Goal: Transaction & Acquisition: Book appointment/travel/reservation

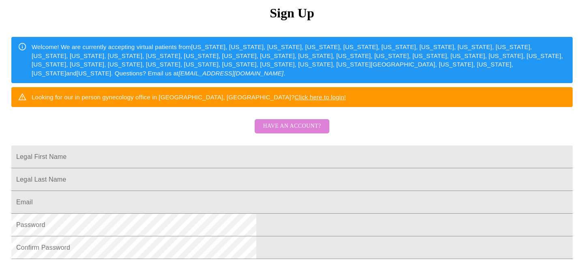
click at [303, 132] on span "Have an account?" at bounding box center [292, 126] width 58 height 10
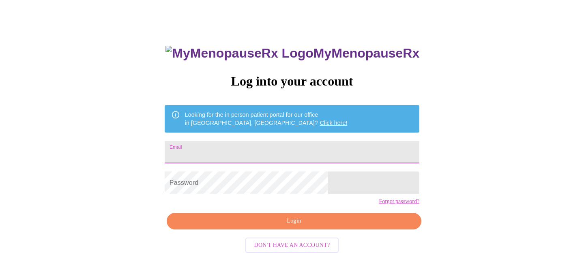
click at [258, 154] on input "Email" at bounding box center [292, 152] width 255 height 23
type input "[EMAIL_ADDRESS][DOMAIN_NAME]"
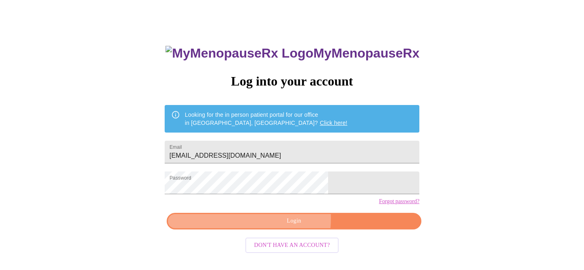
click at [262, 226] on span "Login" at bounding box center [294, 221] width 236 height 10
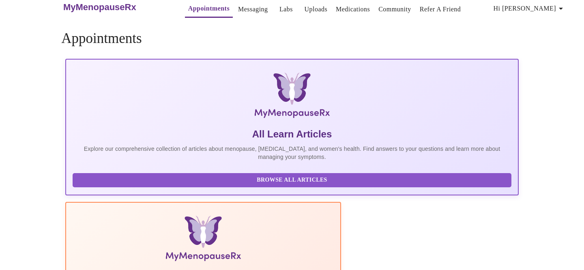
scroll to position [24, 0]
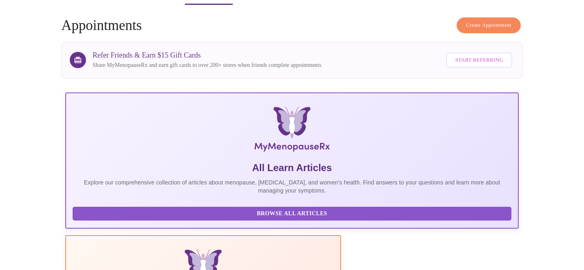
click at [480, 22] on span "Create Appointment" at bounding box center [488, 25] width 45 height 9
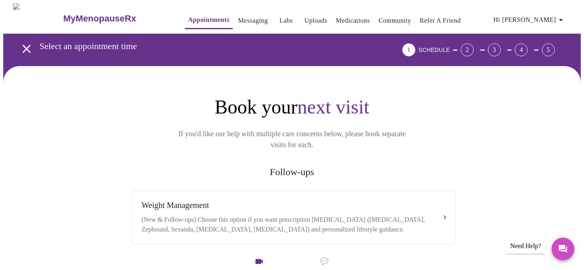
click at [416, 49] on div "1" at bounding box center [409, 49] width 13 height 13
click at [450, 48] on span "SCHEDULE" at bounding box center [434, 50] width 31 height 6
click at [474, 46] on div "2" at bounding box center [469, 49] width 23 height 13
click at [20, 44] on icon "open drawer" at bounding box center [26, 49] width 14 height 14
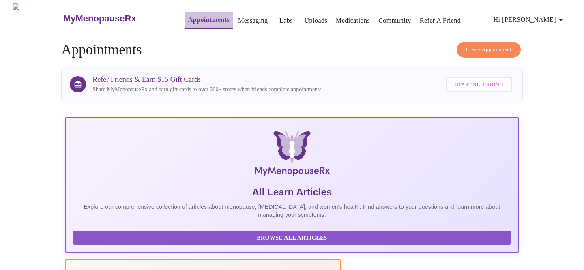
click at [196, 18] on link "Appointments" at bounding box center [208, 19] width 41 height 11
click at [240, 23] on link "Messaging" at bounding box center [253, 20] width 30 height 11
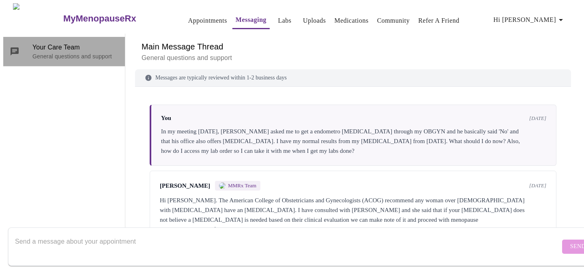
click at [75, 43] on span "Your Care Team" at bounding box center [75, 48] width 86 height 10
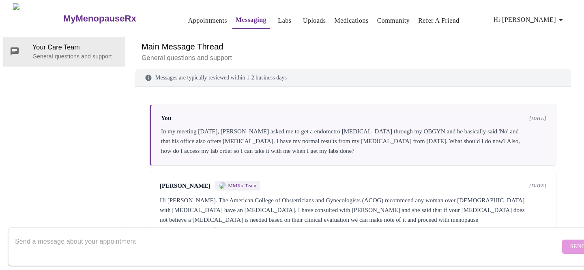
click at [177, 40] on h6 "Main Message Thread" at bounding box center [353, 46] width 423 height 13
click at [190, 17] on link "Appointments" at bounding box center [207, 20] width 39 height 11
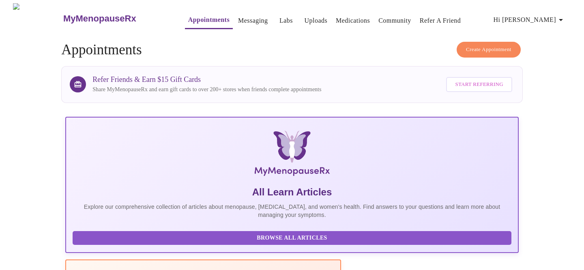
click at [470, 45] on span "Create Appointment" at bounding box center [488, 49] width 45 height 9
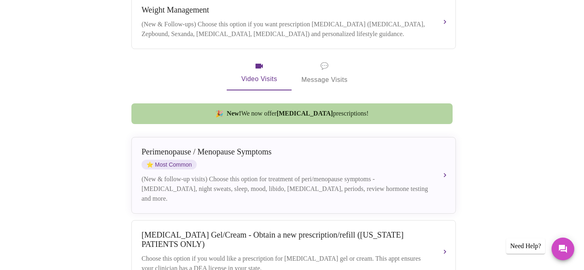
scroll to position [207, 0]
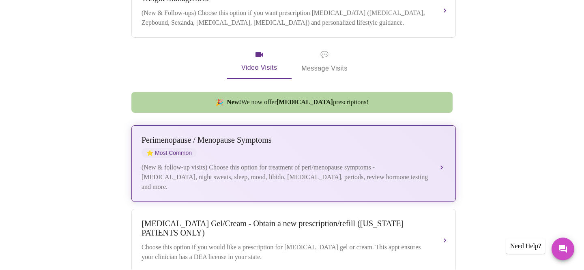
click at [300, 149] on div "[MEDICAL_DATA] / Menopause Symptoms ⭐ Most Common" at bounding box center [286, 147] width 288 height 22
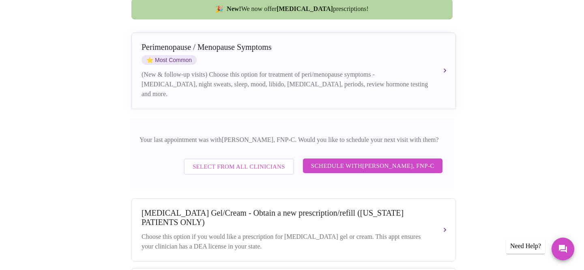
scroll to position [304, 0]
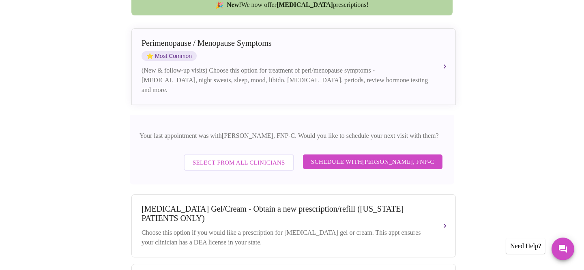
click at [345, 157] on span "Schedule with [PERSON_NAME], FNP-C" at bounding box center [372, 162] width 123 height 11
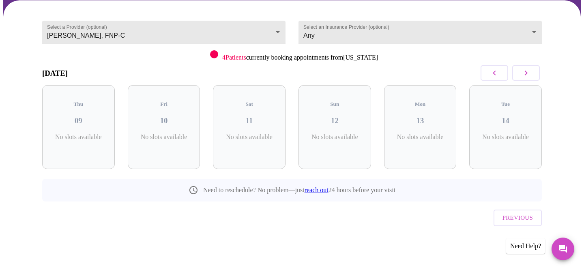
scroll to position [49, 0]
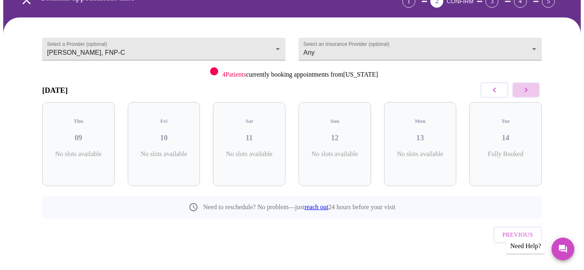
click at [527, 85] on icon "button" at bounding box center [527, 90] width 10 height 10
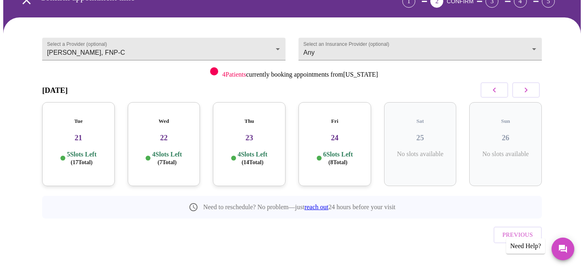
click at [527, 85] on icon "button" at bounding box center [527, 90] width 10 height 10
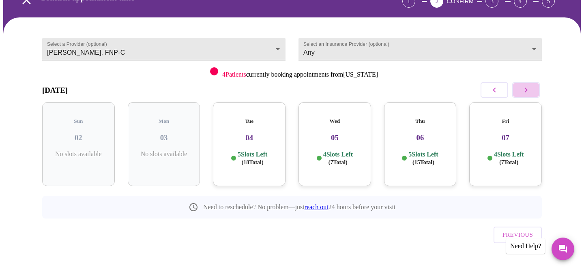
click at [527, 85] on icon "button" at bounding box center [527, 90] width 10 height 10
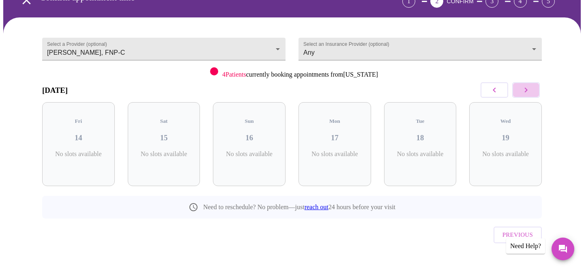
click at [527, 85] on icon "button" at bounding box center [527, 90] width 10 height 10
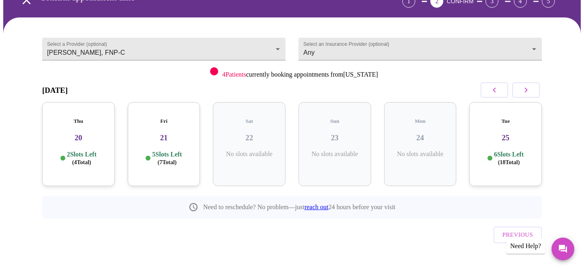
scroll to position [0, 0]
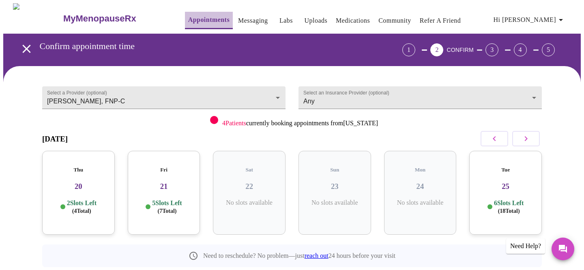
click at [188, 19] on link "Appointments" at bounding box center [208, 19] width 41 height 11
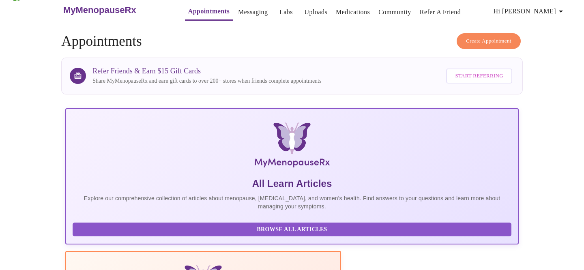
scroll to position [8, 0]
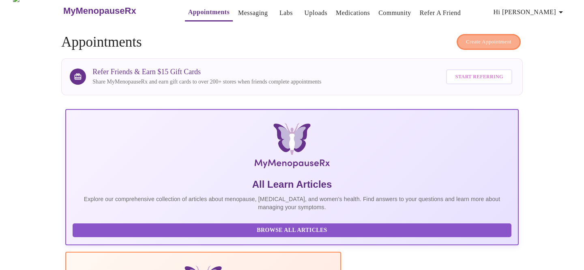
click at [482, 37] on span "Create Appointment" at bounding box center [488, 41] width 45 height 9
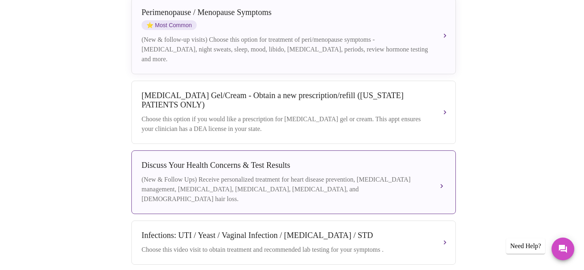
scroll to position [336, 0]
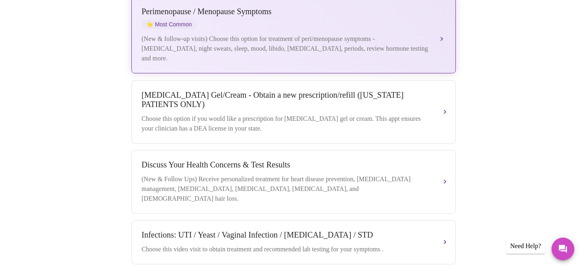
click at [310, 46] on div "(New & follow-up visits) Choose this option for treatment of peri/menopause sym…" at bounding box center [286, 48] width 288 height 29
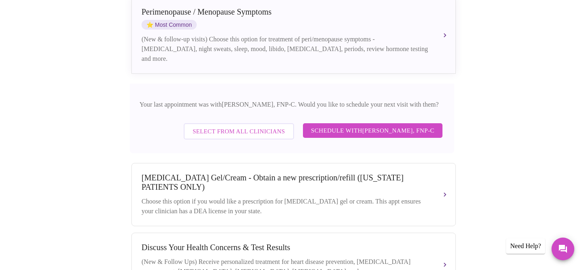
click at [354, 130] on span "Schedule with [PERSON_NAME], FNP-C" at bounding box center [372, 130] width 123 height 11
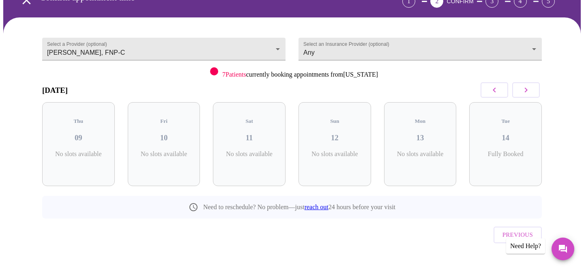
click at [529, 90] on icon "button" at bounding box center [527, 90] width 10 height 10
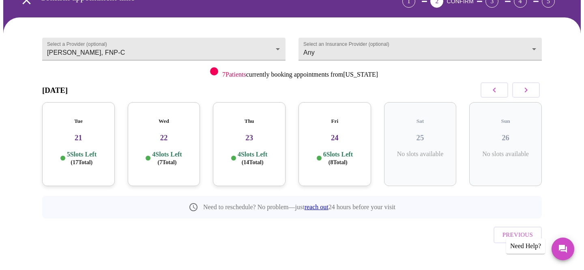
click at [529, 90] on icon "button" at bounding box center [527, 90] width 10 height 10
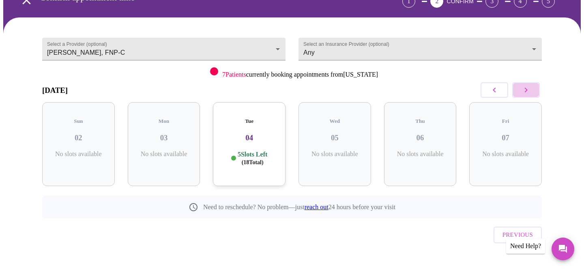
click at [529, 90] on icon "button" at bounding box center [527, 90] width 10 height 10
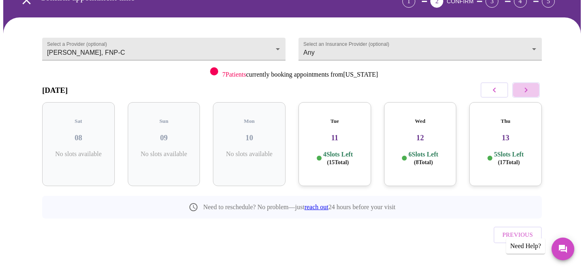
click at [529, 90] on icon "button" at bounding box center [527, 90] width 10 height 10
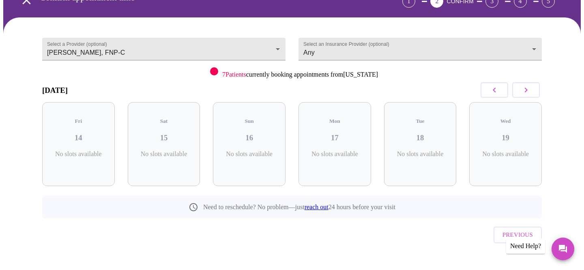
click at [529, 90] on icon "button" at bounding box center [527, 90] width 10 height 10
click at [85, 134] on h3 "20" at bounding box center [79, 138] width 60 height 9
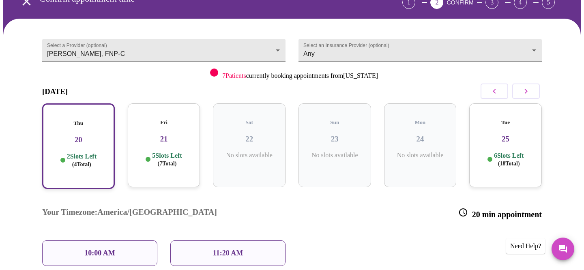
scroll to position [45, 0]
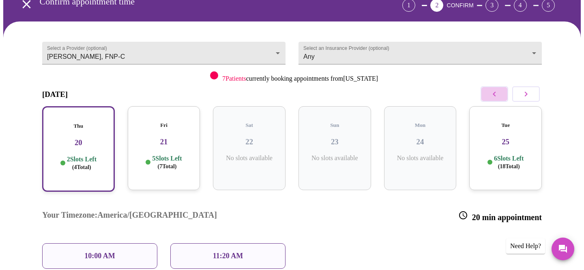
click at [494, 95] on icon "button" at bounding box center [495, 94] width 10 height 10
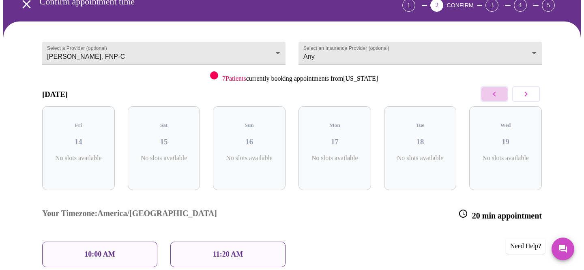
click at [494, 95] on icon "button" at bounding box center [495, 94] width 10 height 10
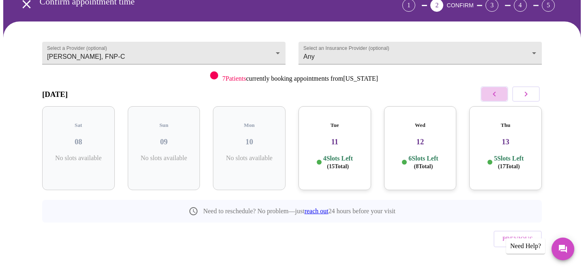
click at [494, 95] on icon "button" at bounding box center [495, 94] width 10 height 10
click at [259, 155] on p "5 Slots Left ( 18 Total)" at bounding box center [253, 163] width 30 height 16
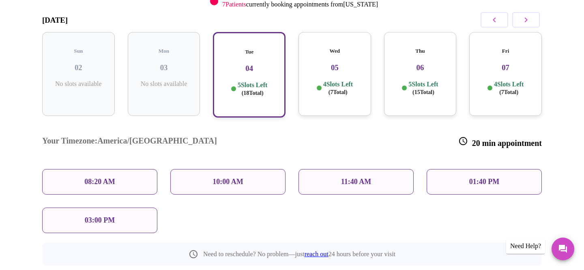
scroll to position [107, 0]
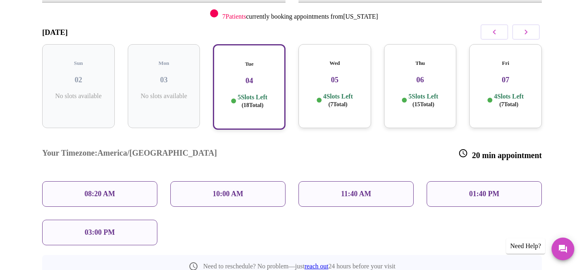
click at [334, 93] on p "4 Slots Left ( 7 Total)" at bounding box center [338, 101] width 30 height 16
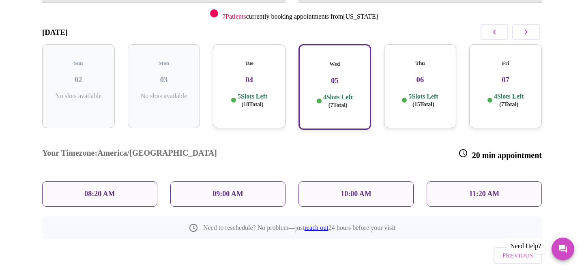
click at [260, 101] on span "( 18 Total)" at bounding box center [253, 104] width 22 height 6
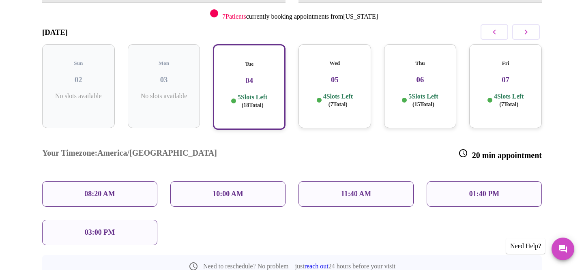
click at [413, 83] on div "Thu 06 5 Slots Left ( 15 Total)" at bounding box center [420, 86] width 73 height 84
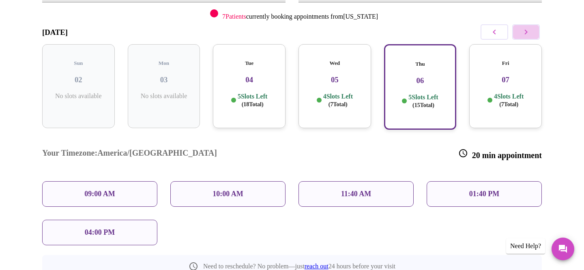
click at [523, 30] on icon "button" at bounding box center [527, 32] width 10 height 10
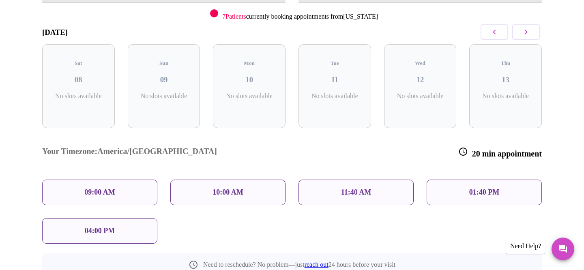
scroll to position [49, 0]
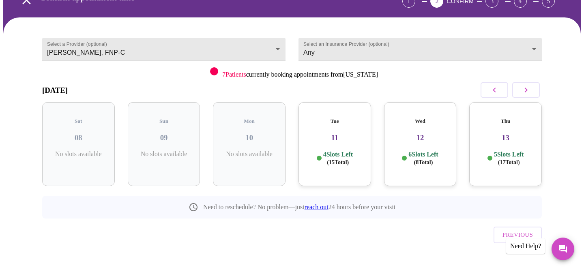
click at [439, 159] on div "Wed 12 6 Slots Left ( 8 Total)" at bounding box center [420, 144] width 73 height 84
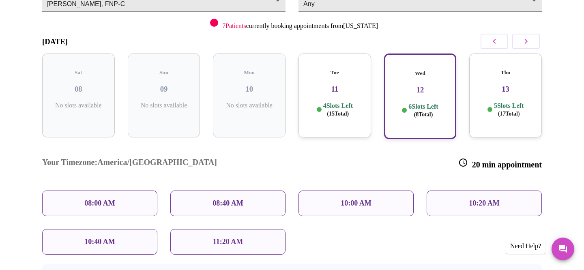
scroll to position [98, 0]
click at [121, 190] on div "08:00 AM" at bounding box center [99, 203] width 115 height 26
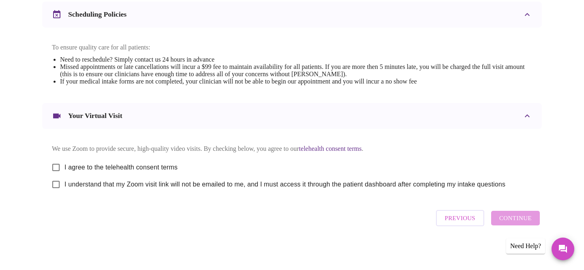
scroll to position [318, 0]
click at [54, 162] on input "I agree to the telehealth consent terms" at bounding box center [55, 167] width 17 height 17
checkbox input "true"
click at [57, 183] on input "I understand that my Zoom visit link will not be emailed to me, and I must acce…" at bounding box center [55, 184] width 17 height 17
checkbox input "true"
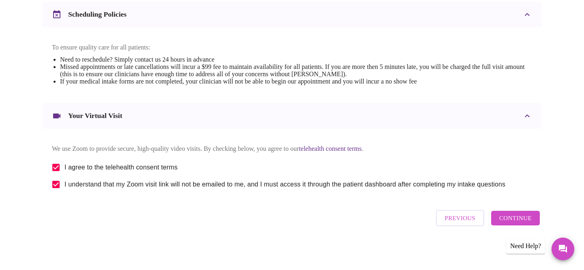
click at [523, 218] on span "Continue" at bounding box center [516, 218] width 32 height 11
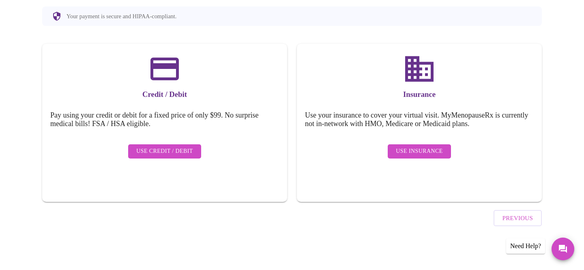
scroll to position [75, 0]
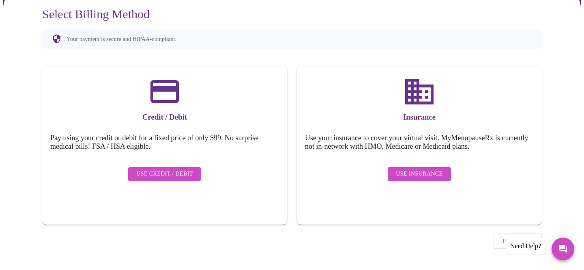
click at [440, 169] on span "Use Insurance" at bounding box center [419, 174] width 47 height 10
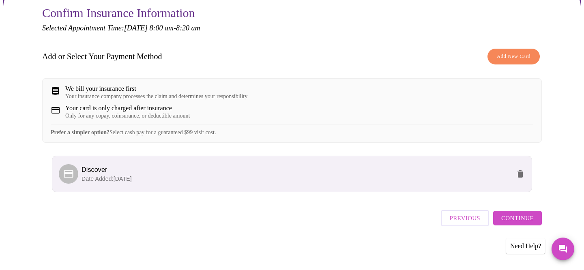
scroll to position [0, 0]
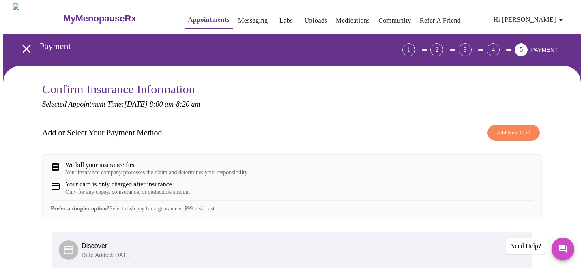
scroll to position [8, 0]
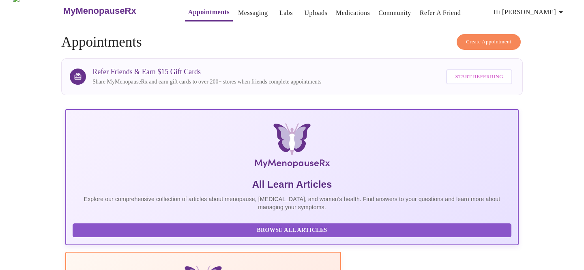
click at [466, 37] on span "Create Appointment" at bounding box center [488, 41] width 45 height 9
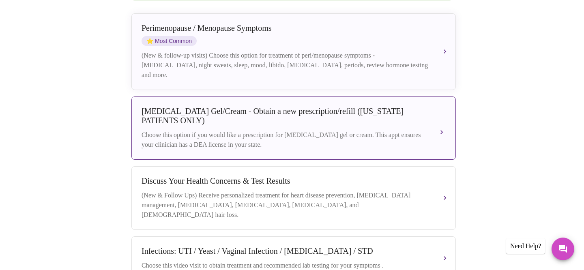
scroll to position [317, 0]
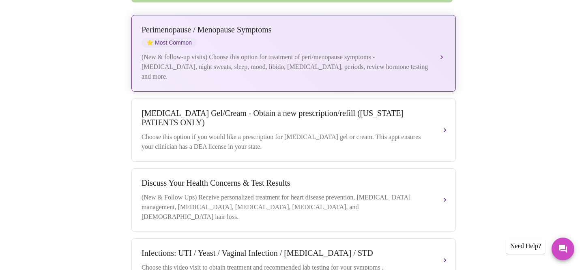
click at [329, 56] on div "(New & follow-up visits) Choose this option for treatment of peri/menopause sym…" at bounding box center [286, 66] width 288 height 29
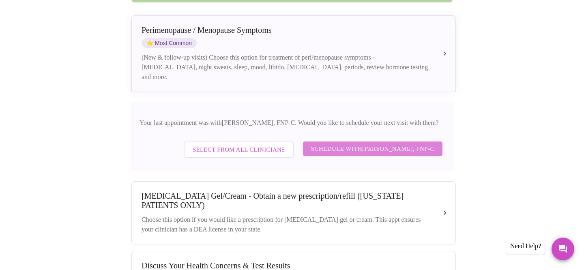
click at [358, 148] on span "Schedule with [PERSON_NAME], FNP-C" at bounding box center [372, 149] width 123 height 11
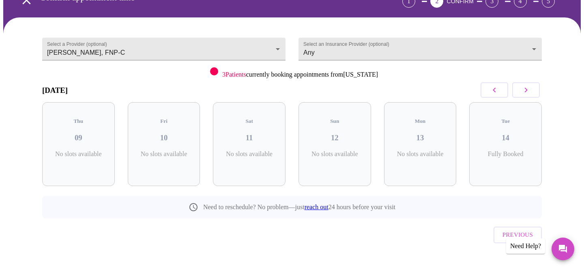
click at [532, 86] on button "button" at bounding box center [527, 89] width 28 height 15
click at [531, 87] on button "button" at bounding box center [527, 89] width 28 height 15
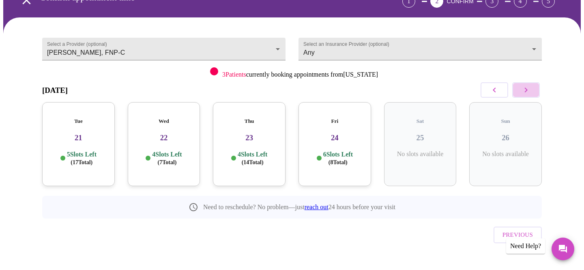
click at [531, 87] on button "button" at bounding box center [527, 89] width 28 height 15
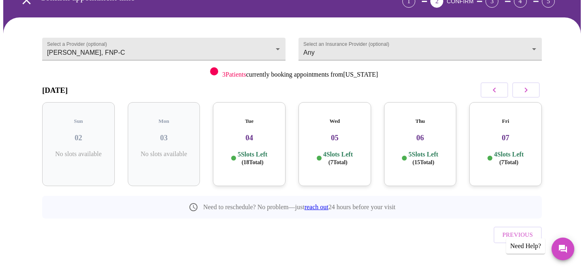
click at [531, 87] on button "button" at bounding box center [527, 89] width 28 height 15
click at [515, 151] on p "5 Slots Left ( 17 Total)" at bounding box center [509, 159] width 30 height 16
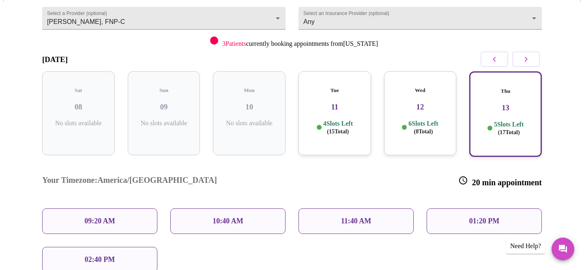
scroll to position [80, 0]
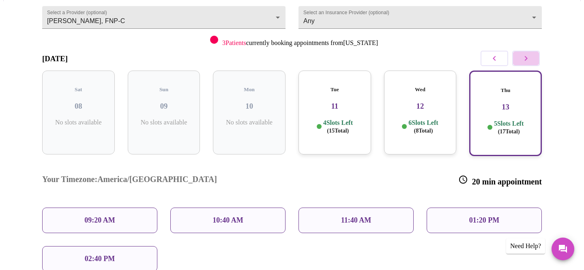
click at [522, 60] on icon "button" at bounding box center [527, 59] width 10 height 10
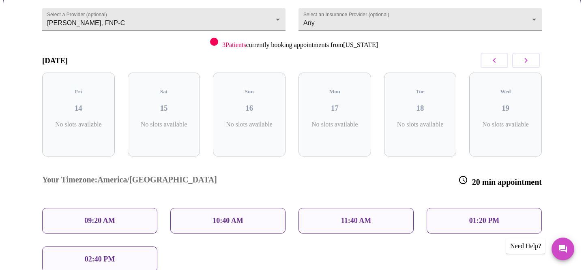
scroll to position [60, 0]
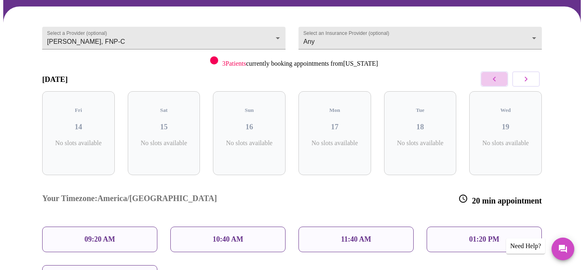
click at [498, 76] on icon "button" at bounding box center [495, 79] width 10 height 10
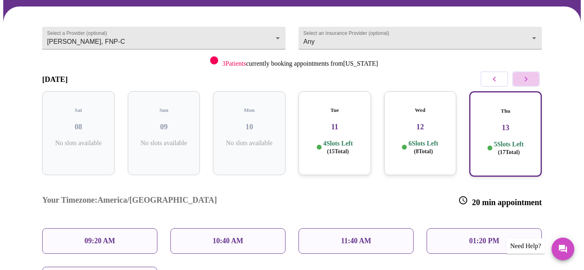
click at [526, 75] on icon "button" at bounding box center [527, 79] width 10 height 10
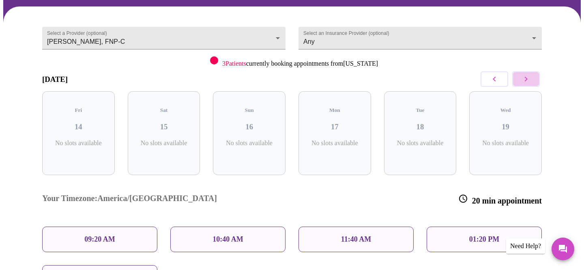
click at [529, 79] on icon "button" at bounding box center [527, 79] width 10 height 10
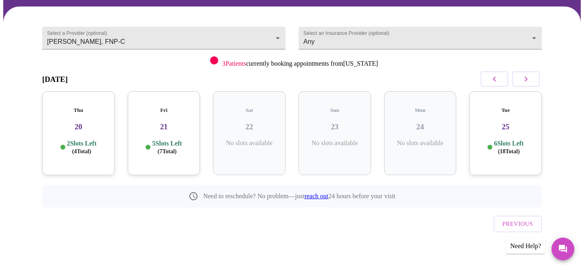
scroll to position [49, 0]
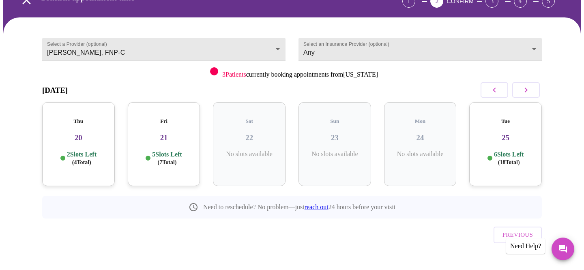
click at [79, 141] on div "Thu 20 2 Slots Left ( 4 Total)" at bounding box center [78, 144] width 73 height 84
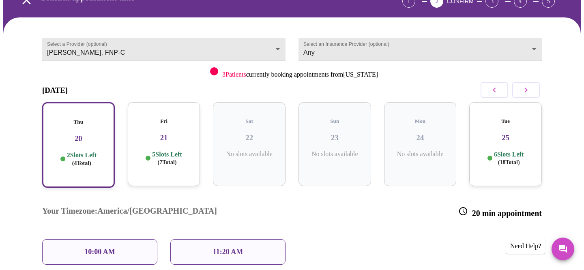
click at [171, 151] on p "5 Slots Left ( 7 Total)" at bounding box center [167, 159] width 30 height 16
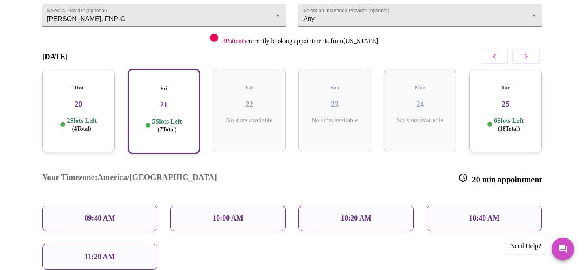
scroll to position [83, 0]
click at [356, 214] on p "10:20 AM" at bounding box center [356, 218] width 31 height 9
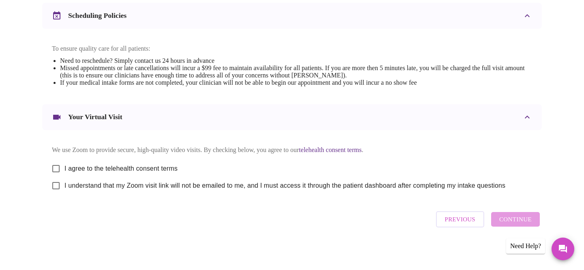
scroll to position [318, 0]
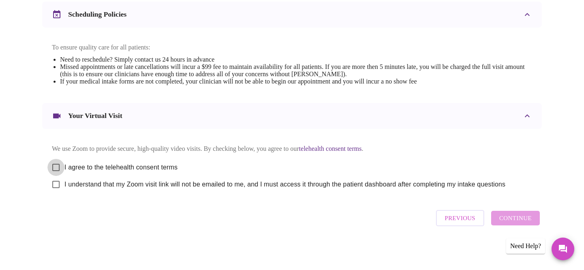
click at [53, 164] on input "I agree to the telehealth consent terms" at bounding box center [55, 167] width 17 height 17
checkbox input "true"
click at [55, 183] on input "I understand that my Zoom visit link will not be emailed to me, and I must acce…" at bounding box center [55, 184] width 17 height 17
checkbox input "true"
click at [529, 223] on span "Continue" at bounding box center [516, 218] width 32 height 11
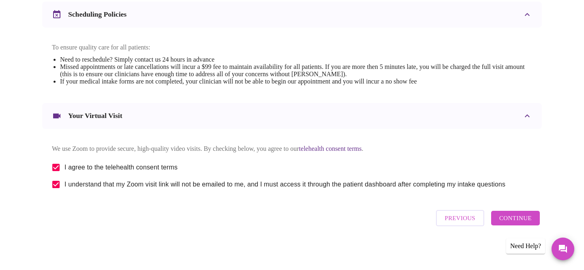
scroll to position [75, 0]
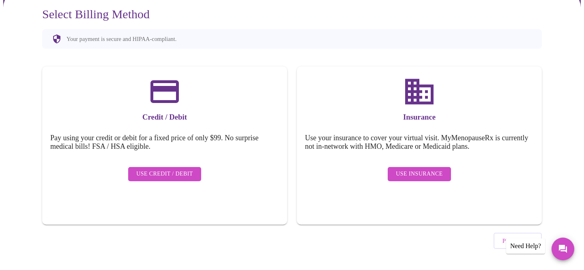
click at [428, 169] on span "Use Insurance" at bounding box center [419, 174] width 47 height 10
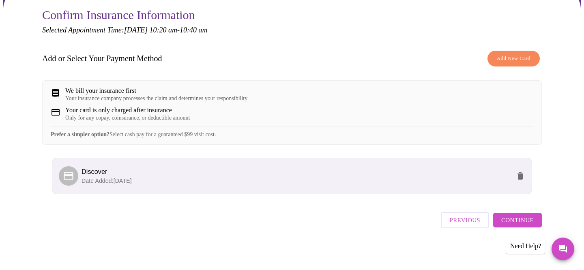
scroll to position [82, 0]
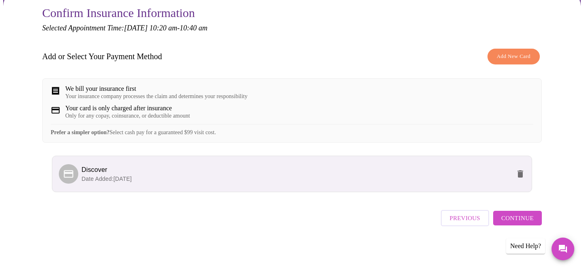
click at [514, 220] on span "Continue" at bounding box center [518, 218] width 32 height 11
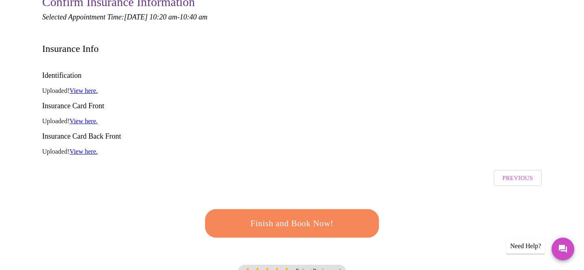
scroll to position [101, 0]
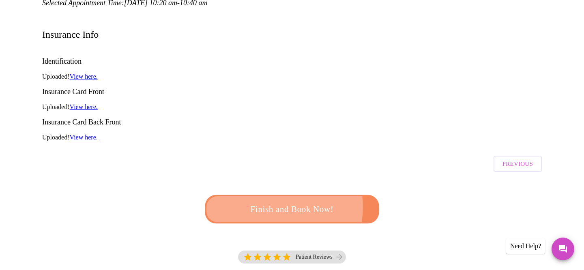
click at [267, 202] on span "Finish and Book Now!" at bounding box center [292, 209] width 153 height 15
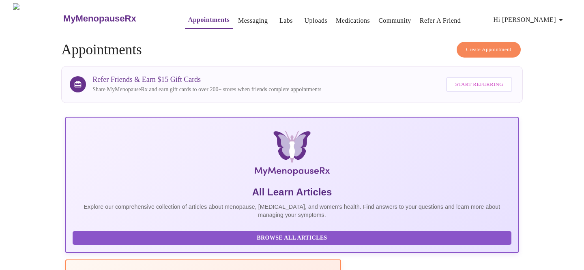
click at [561, 17] on icon "button" at bounding box center [561, 20] width 10 height 10
click at [553, 65] on li "Log out" at bounding box center [551, 61] width 37 height 15
